Goal: Task Accomplishment & Management: Manage account settings

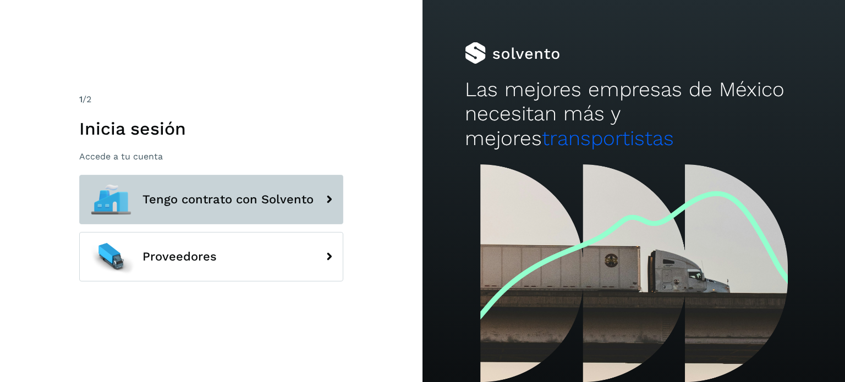
click at [280, 202] on span "Tengo contrato con Solvento" at bounding box center [228, 199] width 171 height 13
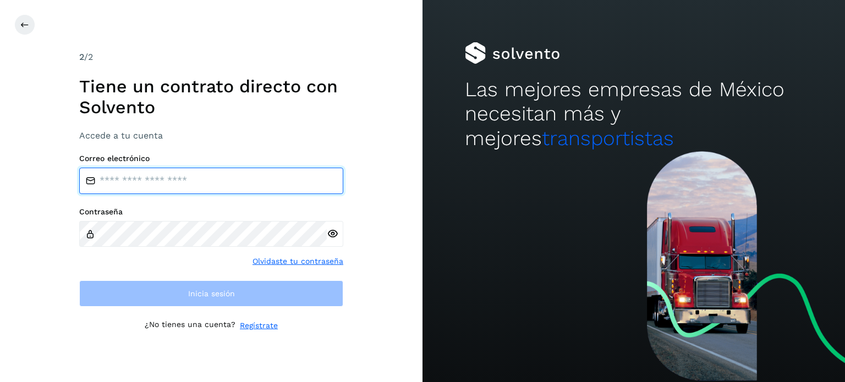
click at [252, 168] on input "email" at bounding box center [211, 181] width 264 height 26
type input "**********"
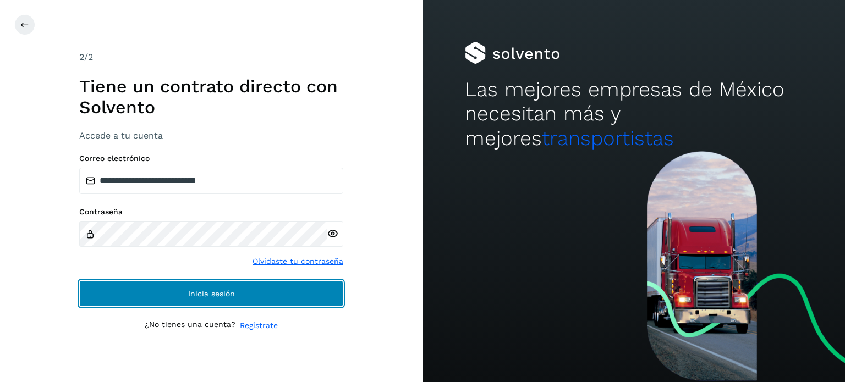
click at [227, 287] on button "Inicia sesión" at bounding box center [211, 294] width 264 height 26
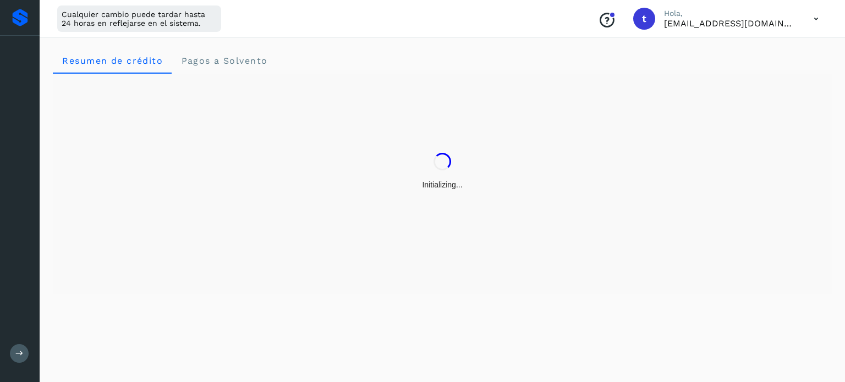
click at [201, 297] on div "Resumen de crédito Pagos a Solvento" at bounding box center [443, 208] width 806 height 348
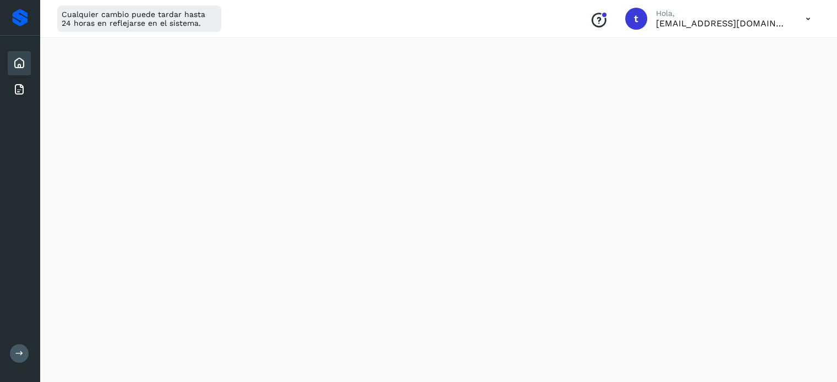
scroll to position [275, 0]
click at [816, 17] on icon at bounding box center [808, 19] width 23 height 23
click at [805, 21] on div at bounding box center [418, 191] width 837 height 382
click at [748, 17] on p "Hola," at bounding box center [722, 13] width 132 height 9
click at [635, 19] on span "t" at bounding box center [636, 19] width 4 height 0
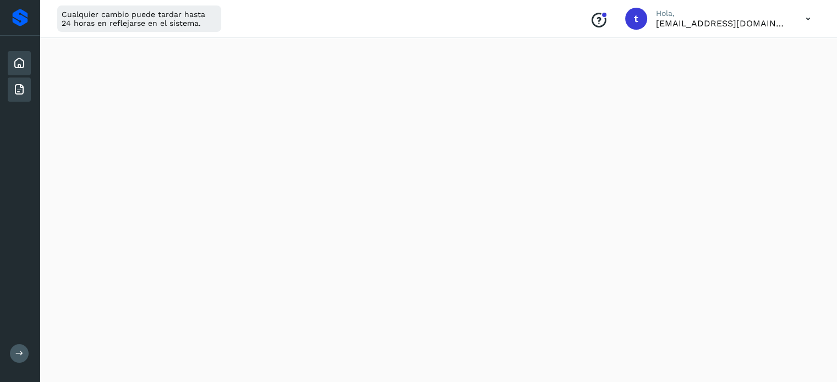
click at [11, 87] on div "Facturas" at bounding box center [19, 90] width 23 height 24
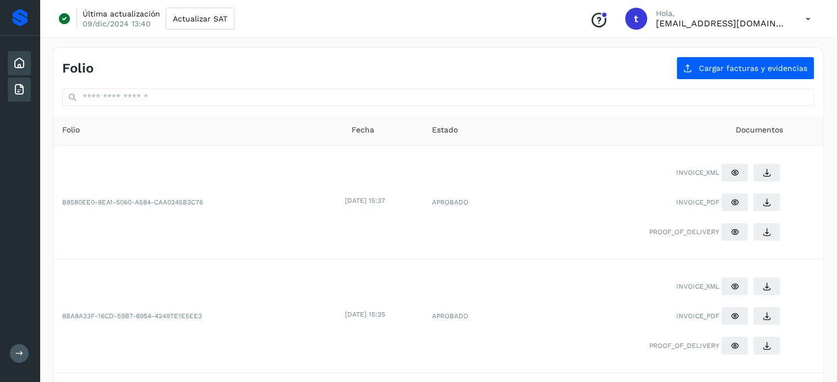
click at [15, 53] on div "Inicio" at bounding box center [19, 63] width 23 height 24
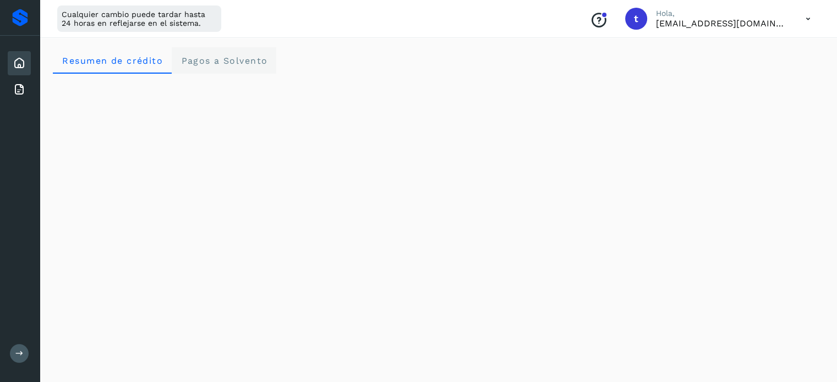
click at [228, 66] on Solvento "Pagos a Solvento" at bounding box center [224, 60] width 105 height 26
click at [807, 24] on icon at bounding box center [808, 19] width 23 height 23
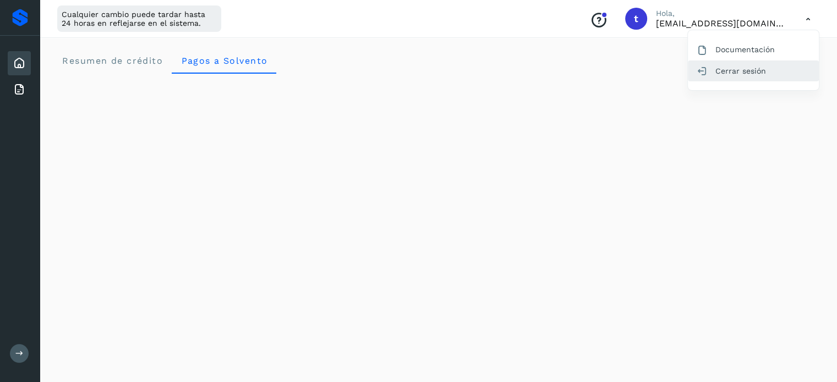
click at [746, 69] on div "Cerrar sesión" at bounding box center [753, 71] width 131 height 21
